Goal: Transaction & Acquisition: Purchase product/service

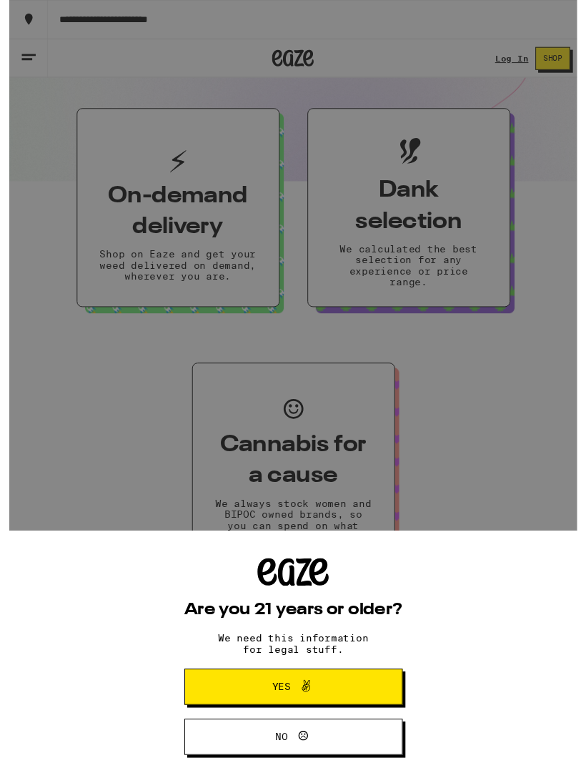
scroll to position [319, 0]
click at [364, 699] on button "Yes" at bounding box center [292, 705] width 224 height 37
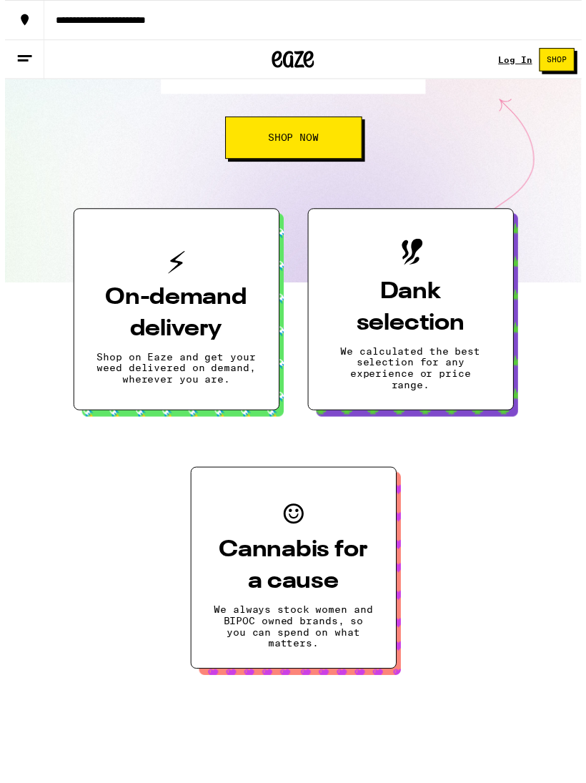
scroll to position [0, 0]
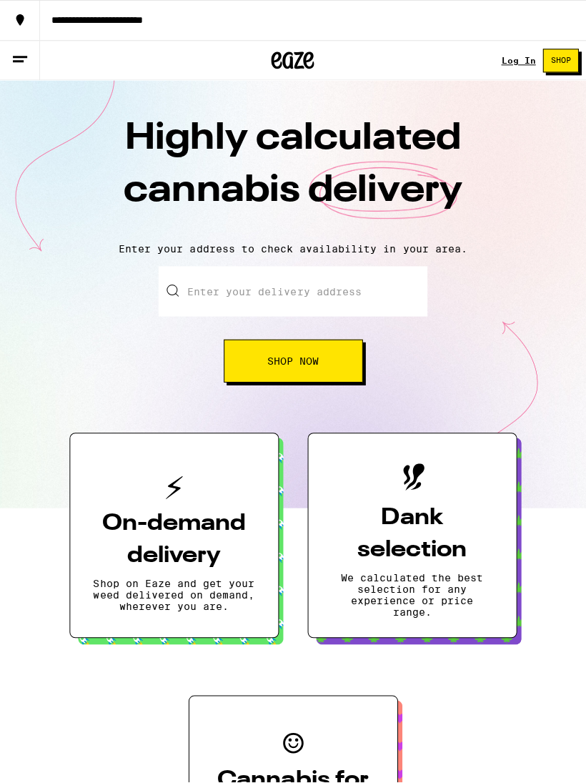
click at [207, 297] on input "Enter your delivery address" at bounding box center [292, 290] width 268 height 50
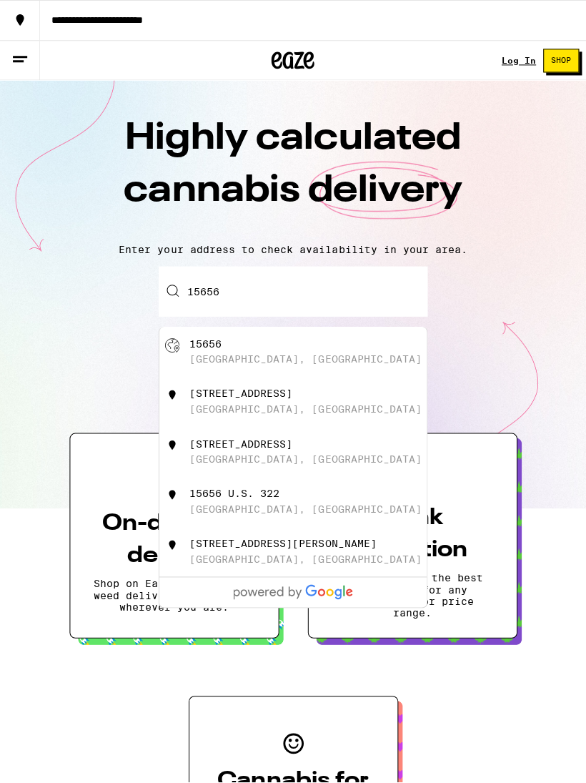
click at [229, 355] on div "[GEOGRAPHIC_DATA], [GEOGRAPHIC_DATA]" at bounding box center [305, 357] width 232 height 11
type input "[GEOGRAPHIC_DATA], [GEOGRAPHIC_DATA] 15656"
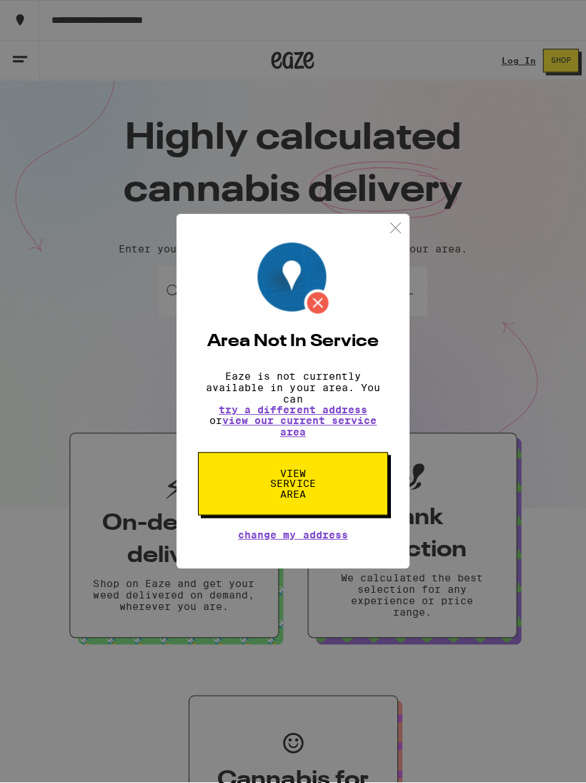
click at [403, 222] on img at bounding box center [394, 227] width 18 height 18
